Goal: Use online tool/utility: Use online tool/utility

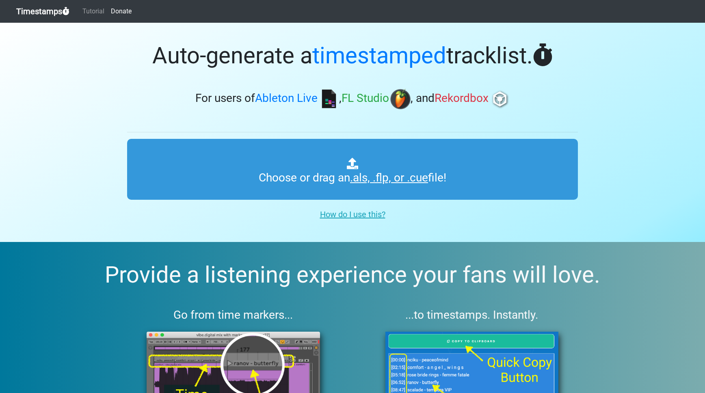
type input "C:\fakepath\GOLDEN ERA RADIO #046.als"
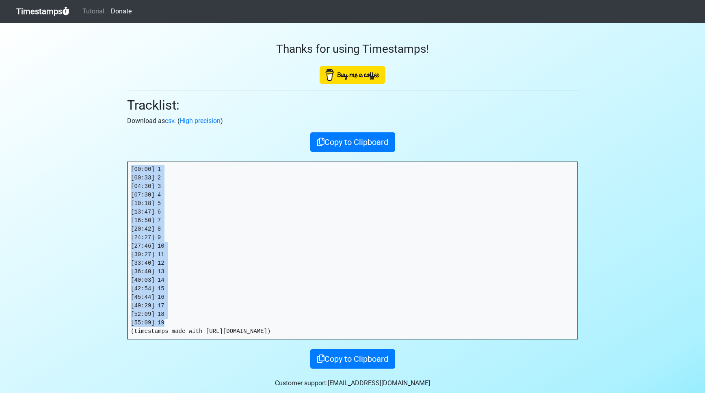
drag, startPoint x: 170, startPoint y: 324, endPoint x: 123, endPoint y: 154, distance: 176.0
click at [123, 154] on div "Thanks for using Timestamps! Tracklist: Download as csv . ( High precision ) Co…" at bounding box center [352, 196] width 463 height 346
copy pre "[00:00] 1 [00:33] 2 [04:30] 3 [07:30] 4 [10:18] 5 [13:47] 6 [16:50] 7 [20:42] 8…"
